Goal: Task Accomplishment & Management: Use online tool/utility

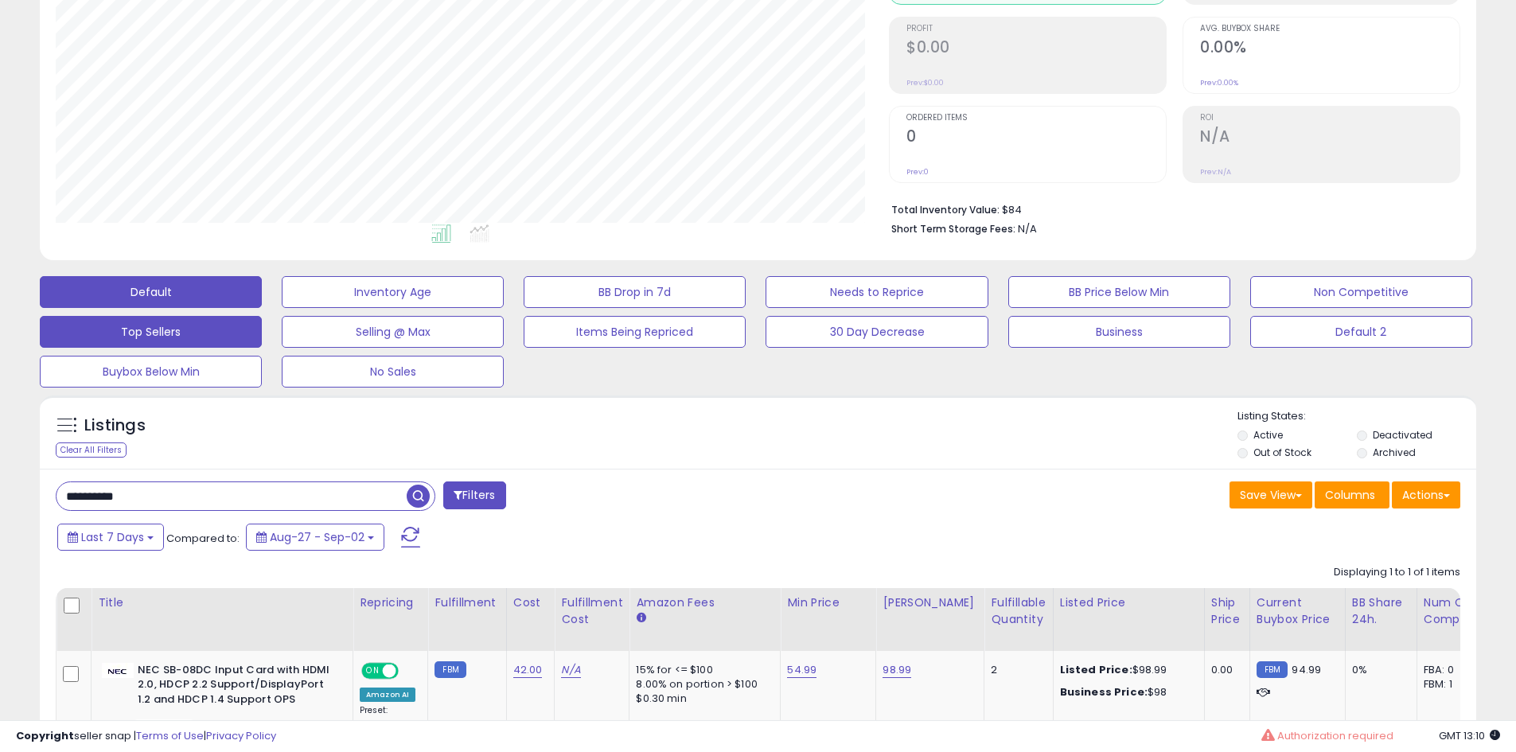
scroll to position [12, 0]
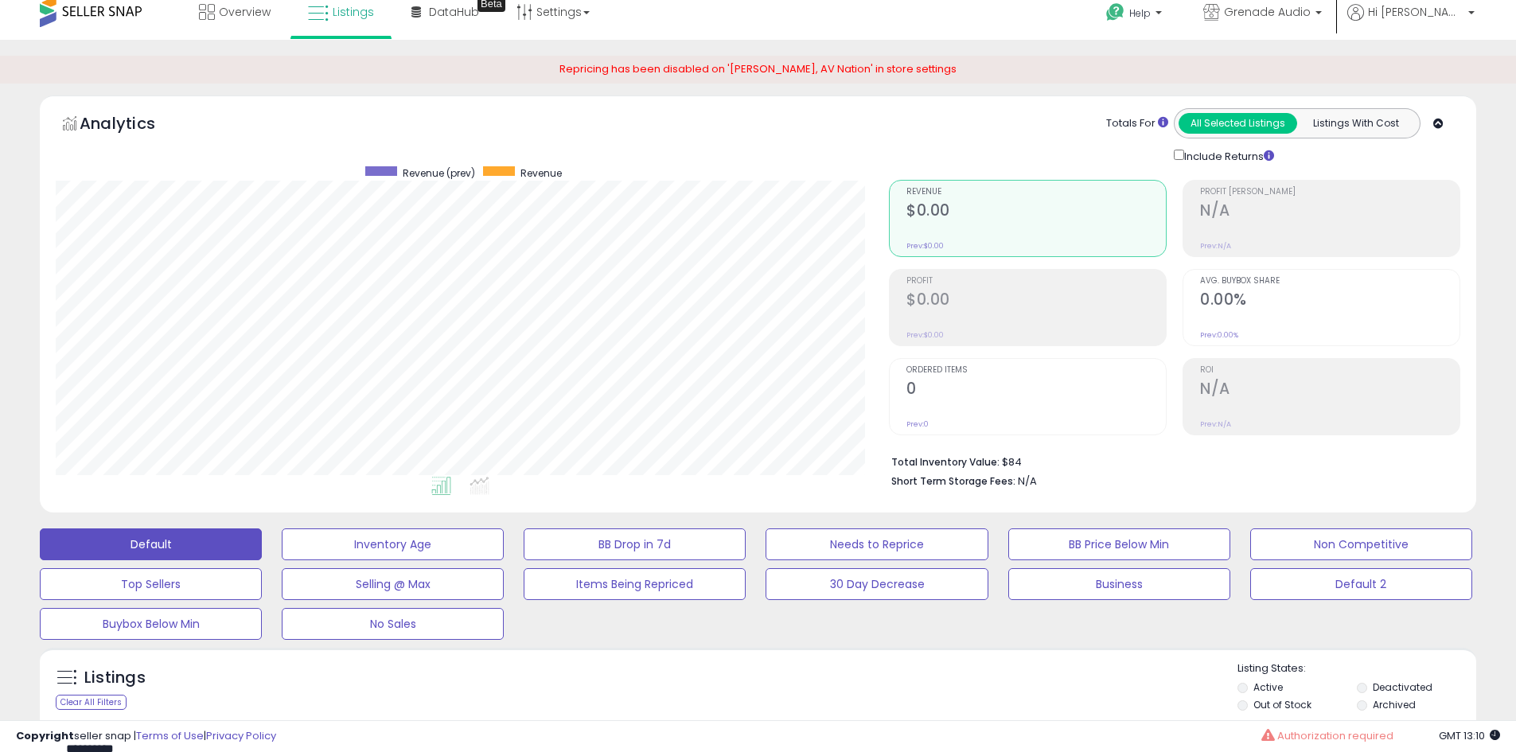
click at [113, 14] on span at bounding box center [91, 11] width 102 height 31
click at [107, 8] on span at bounding box center [91, 11] width 102 height 31
click at [160, 527] on div "Default Inventory Age BB Drop in 7d Needs to Reprice BB Price Below Min Non Com…" at bounding box center [758, 580] width 1477 height 119
click at [160, 533] on button "Default" at bounding box center [151, 545] width 222 height 32
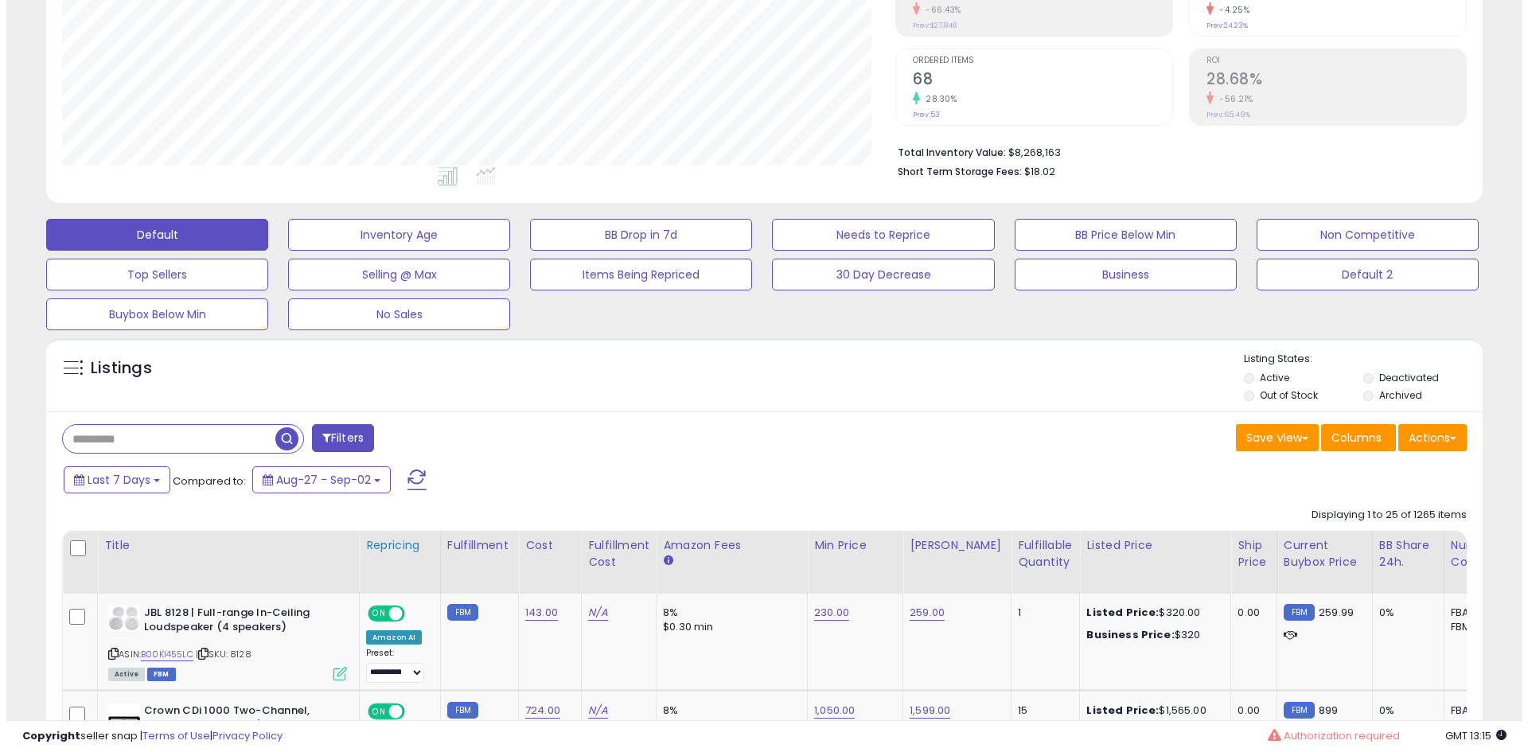
scroll to position [410, 0]
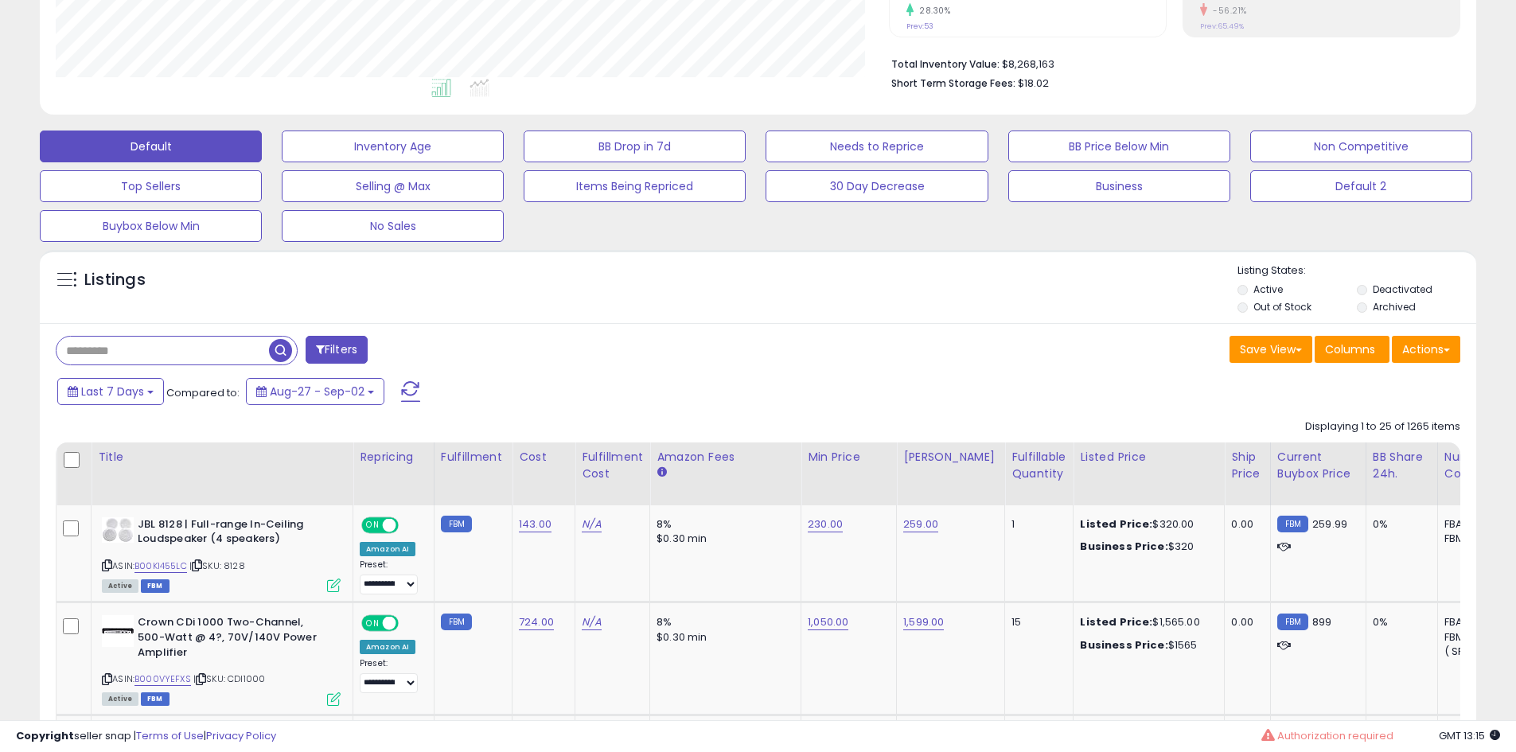
click at [326, 359] on button "Filters" at bounding box center [337, 350] width 62 height 28
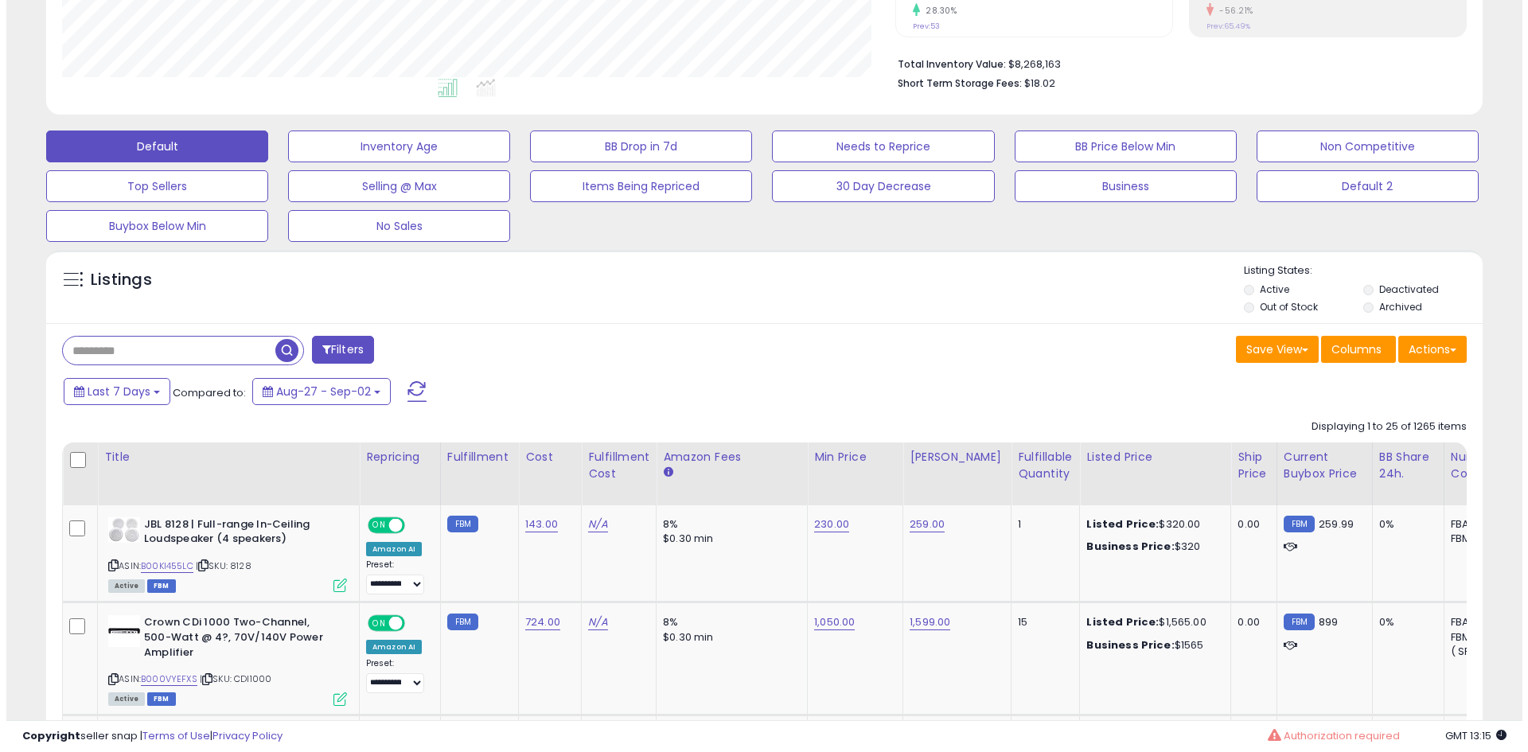
scroll to position [326, 841]
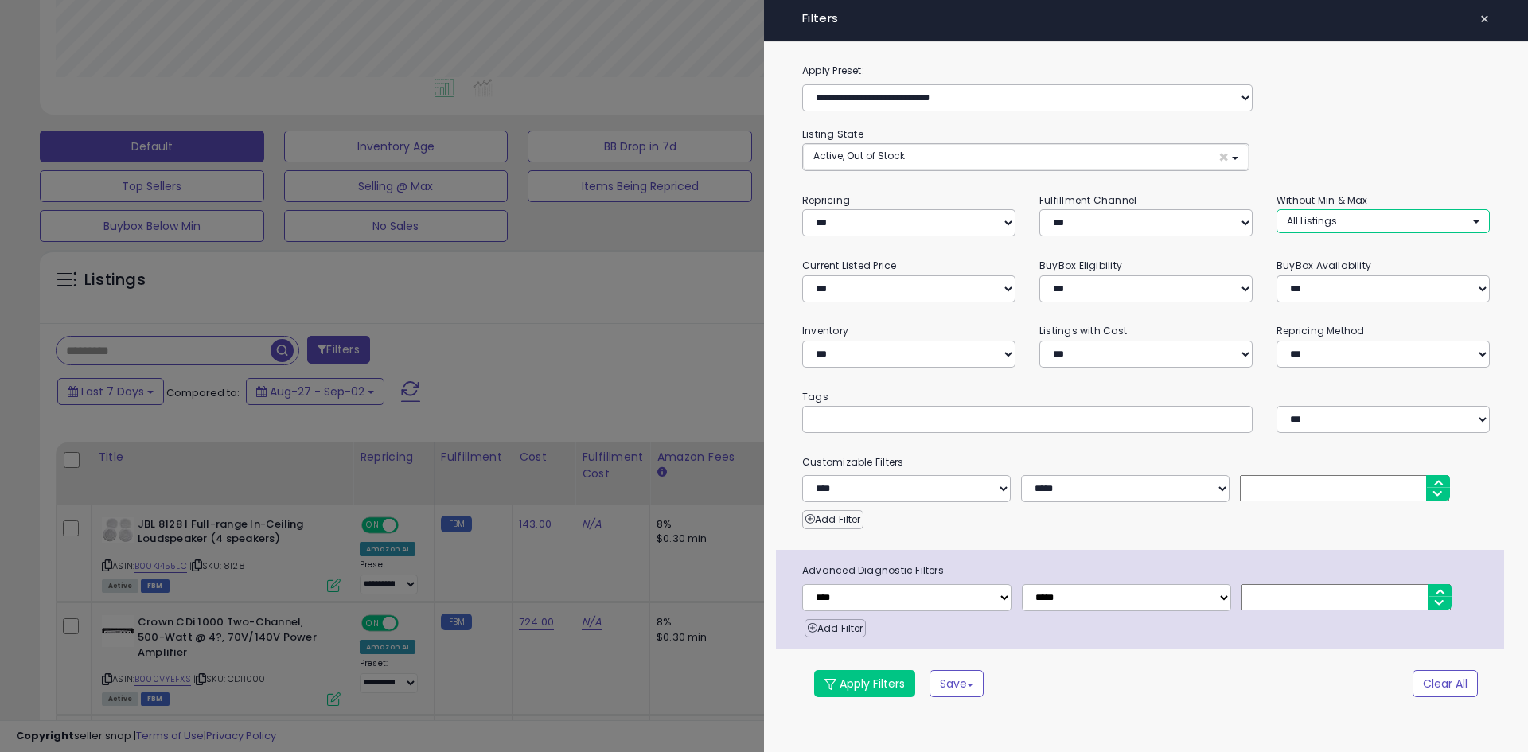
click at [1389, 224] on button "All Listings" at bounding box center [1383, 220] width 213 height 23
select select "**********"
click at [1346, 281] on span "Without Max" at bounding box center [1327, 281] width 60 height 14
click at [1348, 173] on div "**********" at bounding box center [1146, 390] width 764 height 656
click at [860, 673] on button "Apply Filters" at bounding box center [864, 683] width 101 height 27
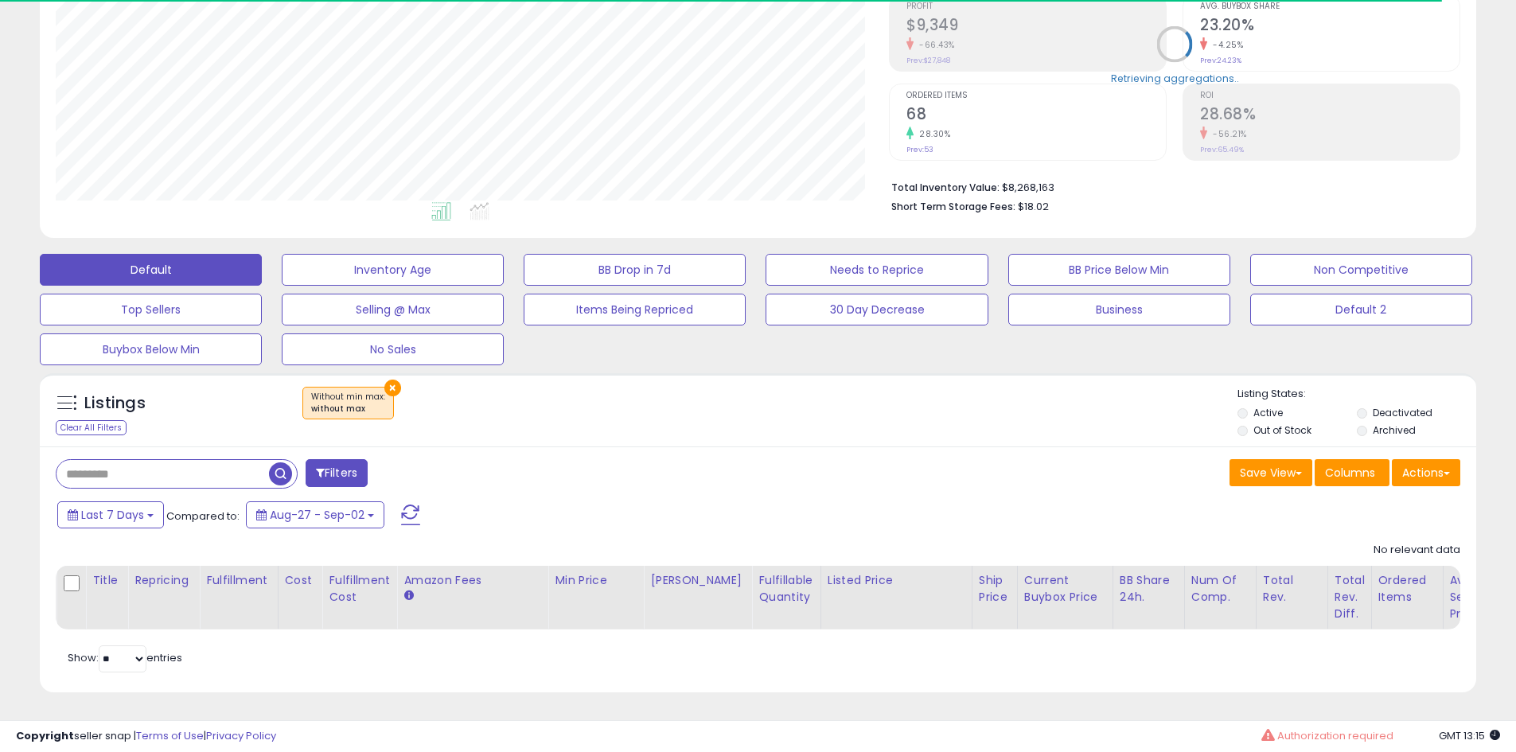
scroll to position [326, 833]
